Goal: Task Accomplishment & Management: Manage account settings

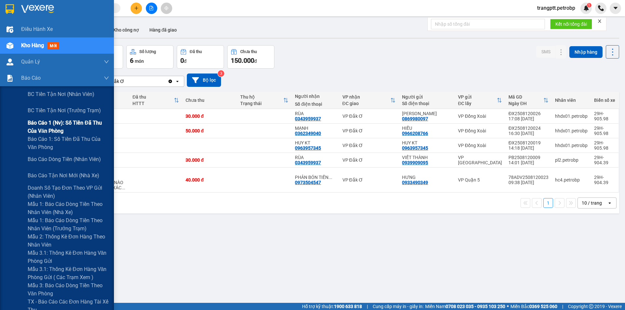
click at [65, 123] on span "Báo cáo 1 (nv): Số tiền đã thu của văn phòng" at bounding box center [68, 127] width 81 height 16
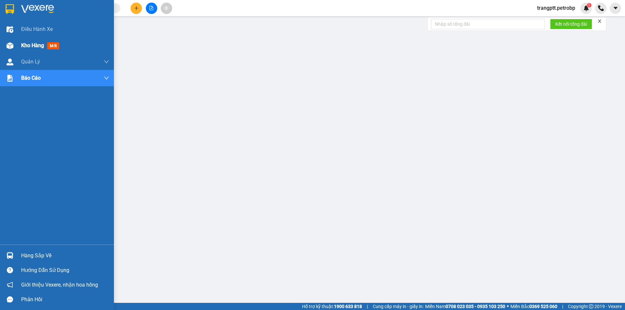
click at [10, 43] on img at bounding box center [10, 45] width 7 height 7
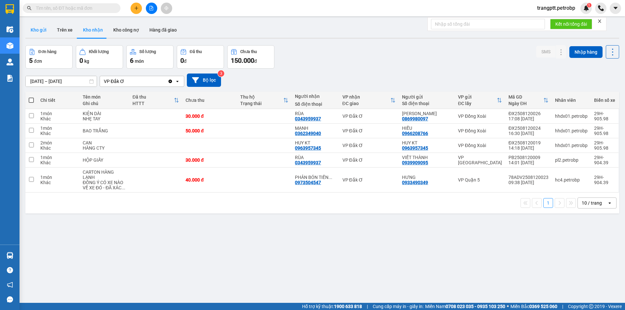
click at [41, 29] on button "Kho gửi" at bounding box center [38, 30] width 26 height 16
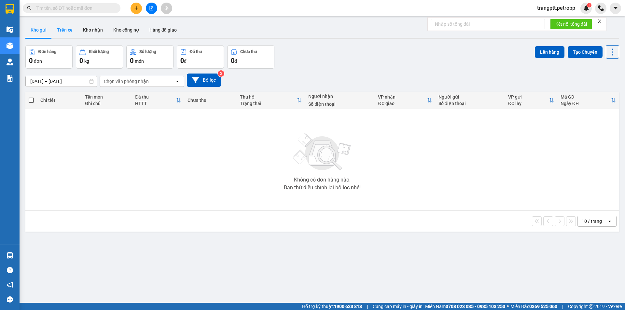
click at [65, 26] on button "Trên xe" at bounding box center [65, 30] width 26 height 16
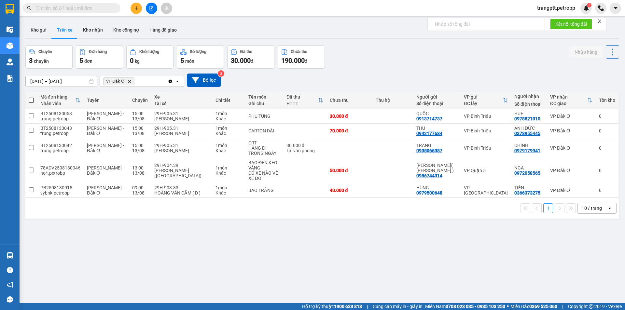
click at [155, 11] on button at bounding box center [151, 8] width 11 height 11
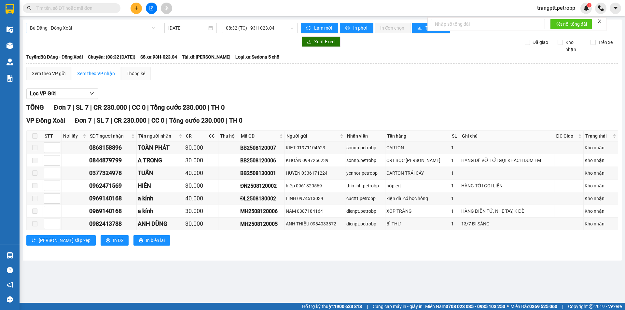
drag, startPoint x: 110, startPoint y: 25, endPoint x: 111, endPoint y: 33, distance: 7.5
click at [110, 27] on span "Bù Đăng - Đồng Xoài" at bounding box center [92, 28] width 125 height 10
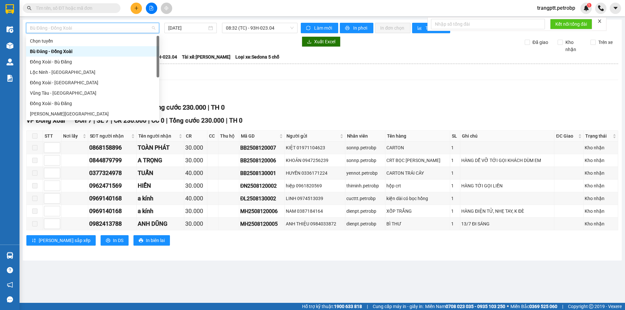
scroll to position [125, 0]
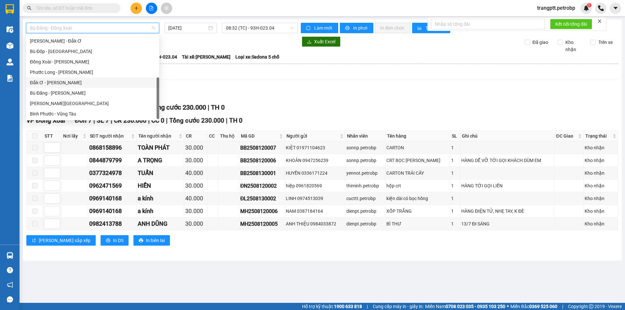
click at [55, 82] on div "Đắk Ơ - [PERSON_NAME]" at bounding box center [92, 82] width 125 height 7
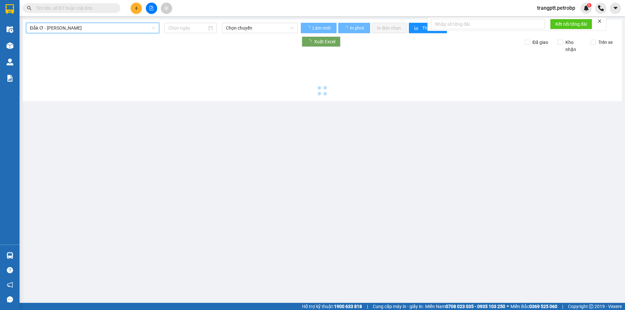
type input "[DATE]"
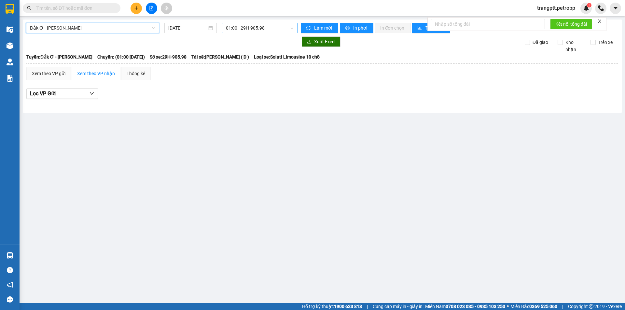
click at [263, 27] on span "01:00 - 29H-905.98" at bounding box center [260, 28] width 68 height 10
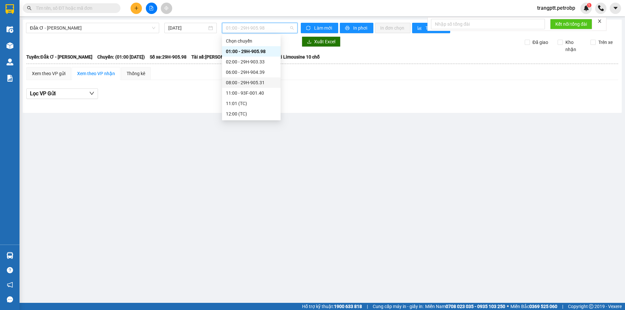
click at [247, 83] on div "08:00 - 29H-905.31" at bounding box center [251, 82] width 51 height 7
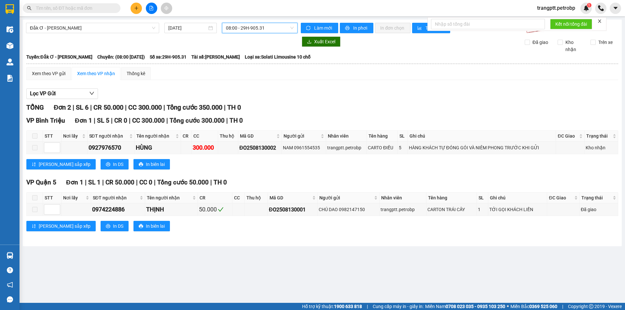
click at [247, 26] on span "08:00 - 29H-905.31" at bounding box center [260, 28] width 68 height 10
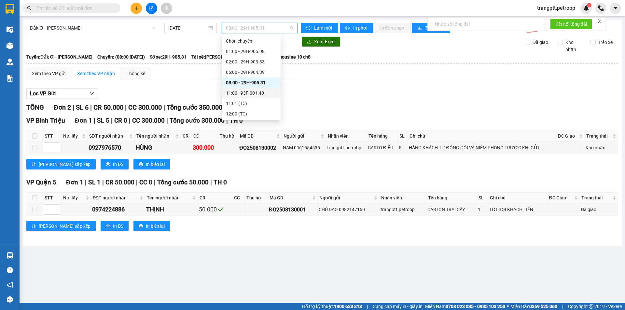
click at [246, 92] on div "11:00 - 93F-001.40" at bounding box center [251, 93] width 51 height 7
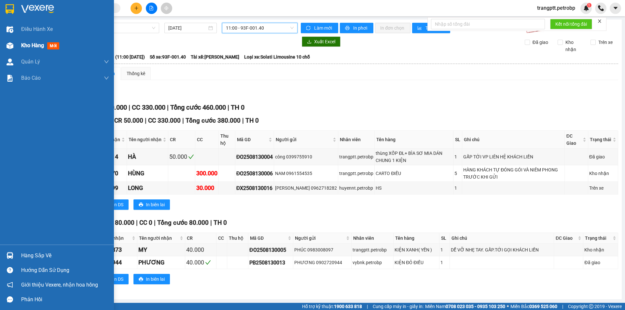
click at [25, 46] on span "Kho hàng" at bounding box center [32, 45] width 23 height 6
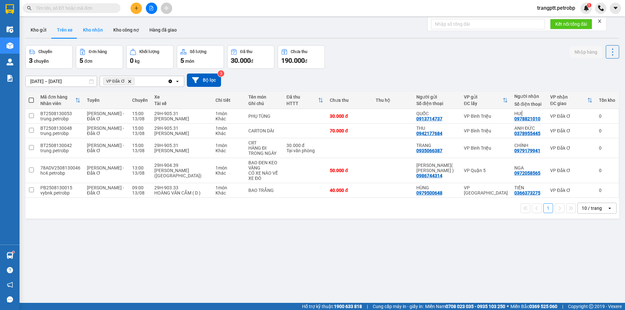
click at [91, 29] on button "Kho nhận" at bounding box center [93, 30] width 30 height 16
type input "[DATE] – [DATE]"
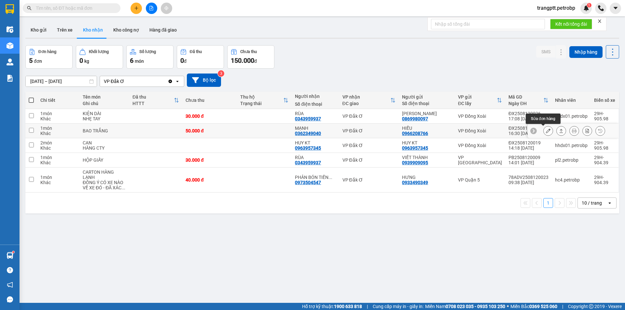
click at [546, 131] on icon at bounding box center [548, 131] width 5 height 5
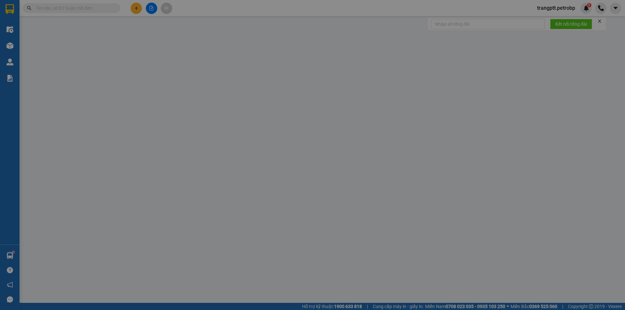
type input "0966208766"
type input "HIẾU"
type input "0362349040"
type input "MẠNH"
type input "50.000"
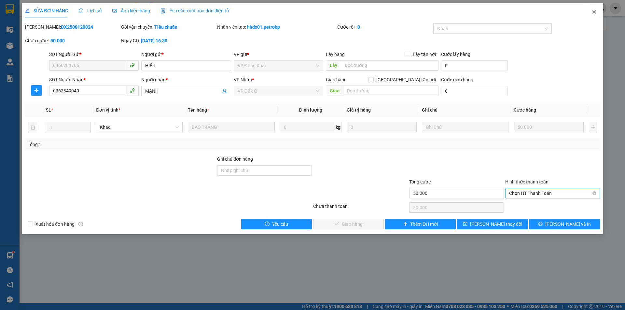
click at [521, 192] on span "Chọn HT Thanh Toán" at bounding box center [552, 194] width 87 height 10
click at [520, 204] on div "Tại văn phòng" at bounding box center [552, 206] width 87 height 7
type input "0"
click at [351, 225] on span "[PERSON_NAME] và Giao hàng" at bounding box center [357, 224] width 63 height 7
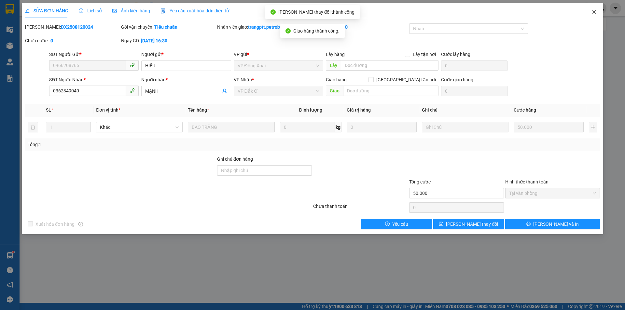
click at [596, 13] on icon "close" at bounding box center [594, 11] width 5 height 5
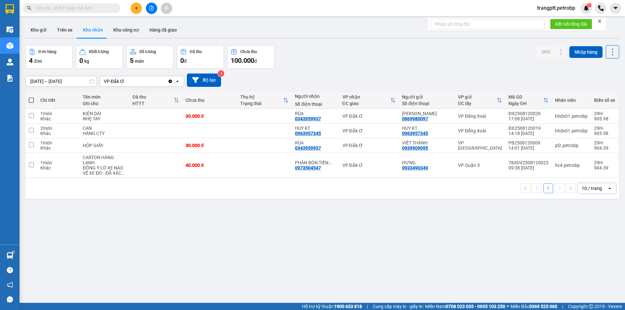
click at [248, 235] on div "ver 1.8.138 Kho gửi Trên xe Kho nhận Kho công nợ Hàng đã giao Đơn hàng 4 đơn Kh…" at bounding box center [322, 175] width 599 height 310
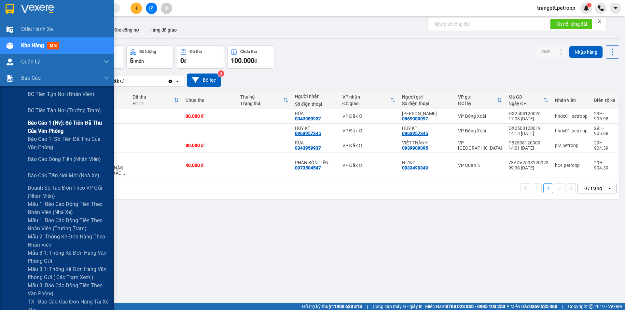
click at [52, 121] on span "Báo cáo 1 (nv): Số tiền đã thu của văn phòng" at bounding box center [68, 127] width 81 height 16
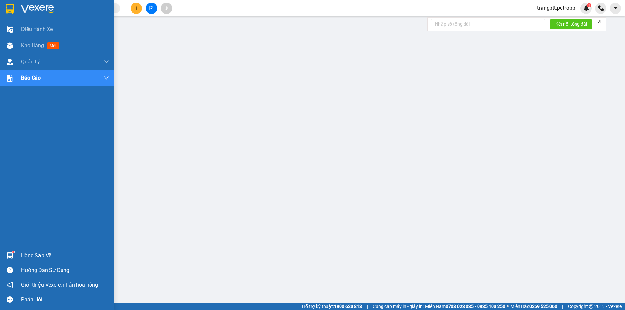
drag, startPoint x: 29, startPoint y: 44, endPoint x: 81, endPoint y: 218, distance: 181.5
click at [29, 45] on span "Kho hàng" at bounding box center [32, 45] width 23 height 6
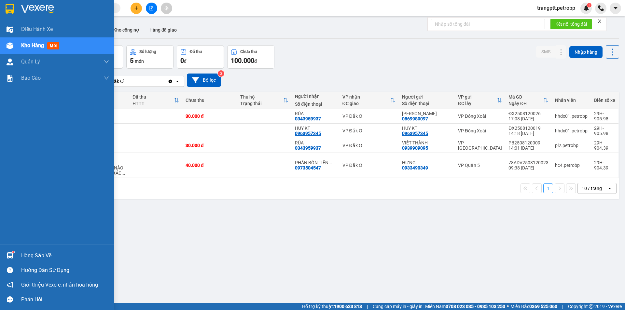
click at [49, 256] on div "Hàng sắp về" at bounding box center [65, 256] width 88 height 10
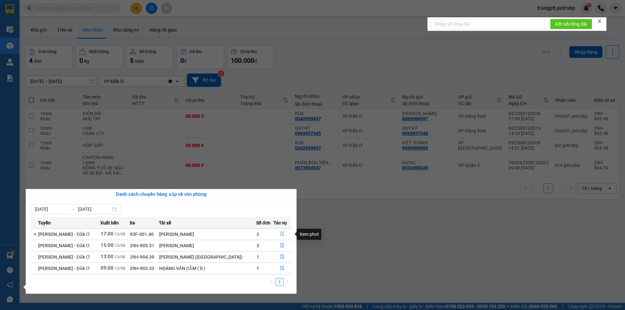
click at [281, 234] on icon "file-done" at bounding box center [283, 234] width 4 height 5
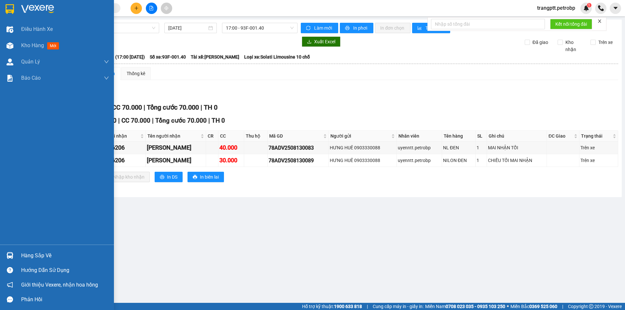
click at [30, 256] on div "Hàng sắp về" at bounding box center [65, 256] width 88 height 10
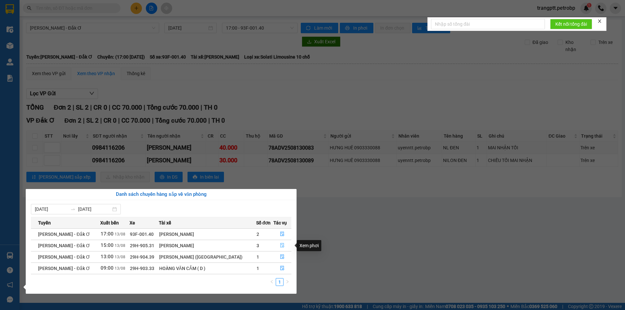
click at [281, 245] on icon "file-done" at bounding box center [283, 246] width 4 height 5
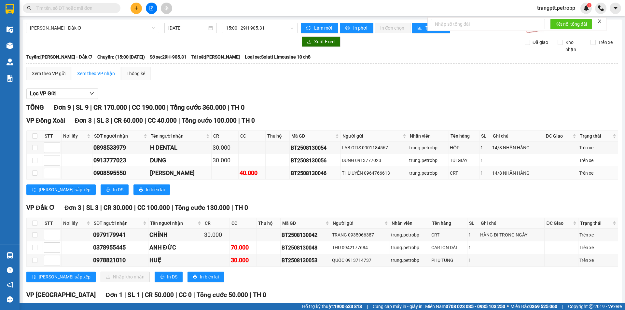
scroll to position [33, 0]
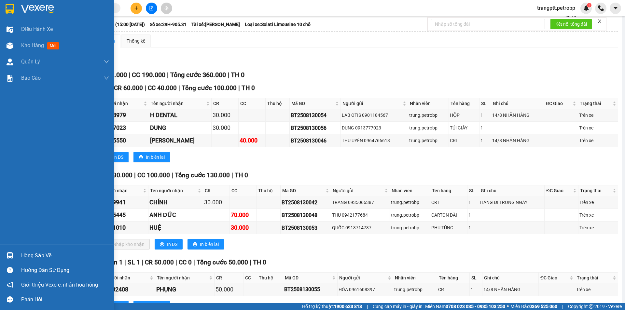
click at [34, 258] on div "Hàng sắp về" at bounding box center [65, 256] width 88 height 10
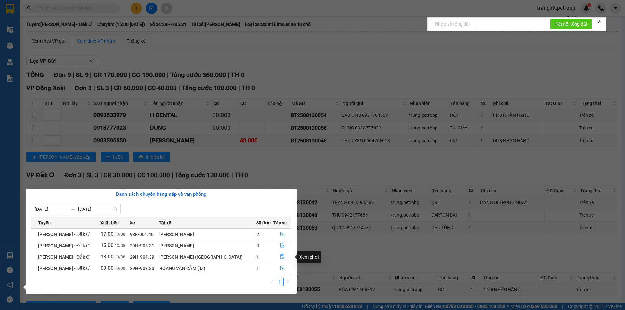
click at [280, 257] on icon "file-done" at bounding box center [282, 257] width 5 height 5
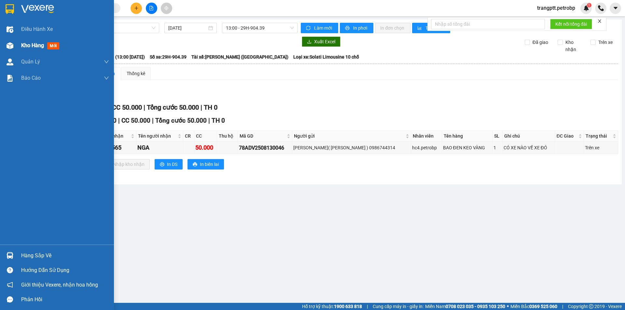
click at [33, 44] on span "Kho hàng" at bounding box center [32, 45] width 23 height 6
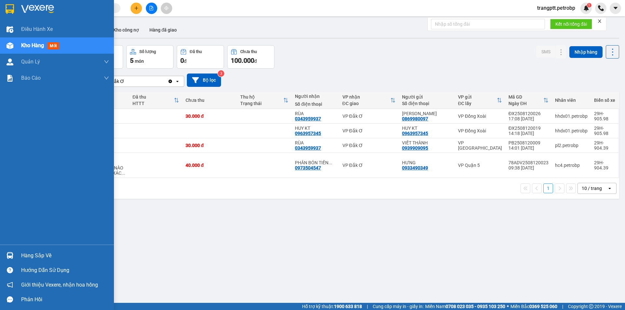
click at [27, 49] on div "Kho hàng mới" at bounding box center [41, 45] width 41 height 8
click at [19, 255] on div "Hàng sắp về" at bounding box center [57, 256] width 114 height 15
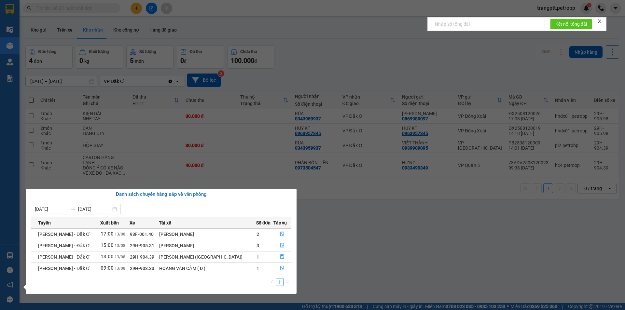
click at [213, 235] on div "[PERSON_NAME]" at bounding box center [207, 234] width 97 height 7
click at [189, 236] on div "[PERSON_NAME]" at bounding box center [207, 234] width 97 height 7
click at [280, 235] on icon "file-done" at bounding box center [282, 234] width 5 height 5
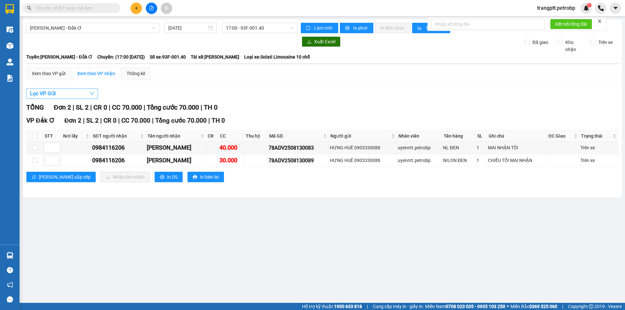
click at [95, 93] on button "Lọc VP Gửi" at bounding box center [62, 94] width 72 height 10
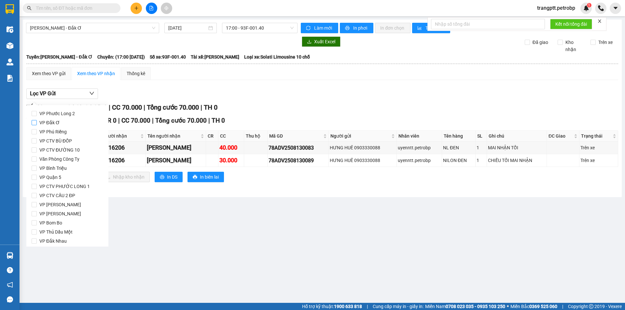
click at [68, 124] on label "VP Đắk Ơ" at bounding box center [68, 122] width 72 height 9
click at [37, 124] on input "VP Đắk Ơ" at bounding box center [34, 122] width 5 height 5
click at [68, 124] on label "VP Đắk Ơ" at bounding box center [68, 122] width 72 height 9
click at [37, 124] on input "VP Đắk Ơ" at bounding box center [34, 122] width 5 height 5
checkbox input "false"
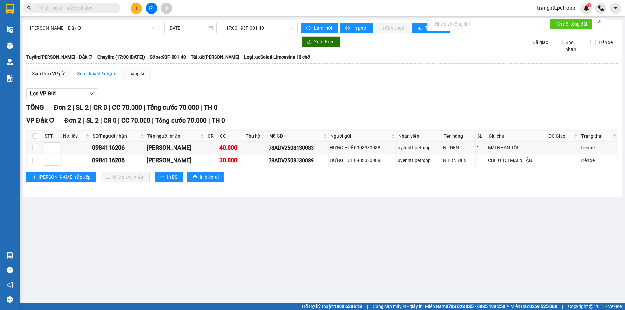
click at [136, 92] on div "Lọc VP Gửi" at bounding box center [322, 94] width 592 height 11
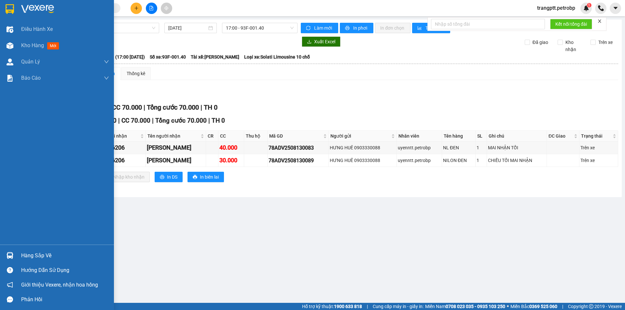
click at [63, 256] on div "Hàng sắp về" at bounding box center [65, 256] width 88 height 10
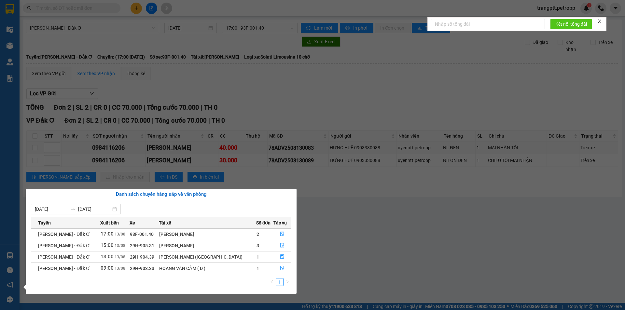
click at [183, 248] on div "[PERSON_NAME]" at bounding box center [207, 245] width 97 height 7
click at [280, 245] on icon "file-done" at bounding box center [282, 245] width 5 height 5
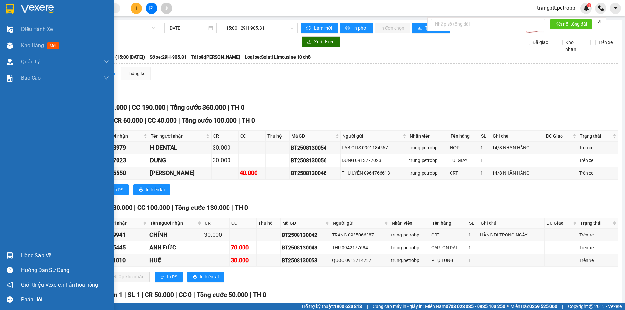
click at [11, 253] on img at bounding box center [10, 255] width 7 height 7
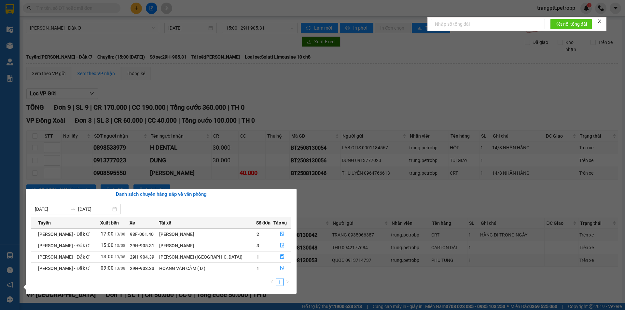
click at [229, 259] on div "[PERSON_NAME] ([GEOGRAPHIC_DATA])" at bounding box center [207, 257] width 97 height 7
click at [281, 257] on icon "file-done" at bounding box center [283, 257] width 4 height 5
